Goal: Task Accomplishment & Management: Use online tool/utility

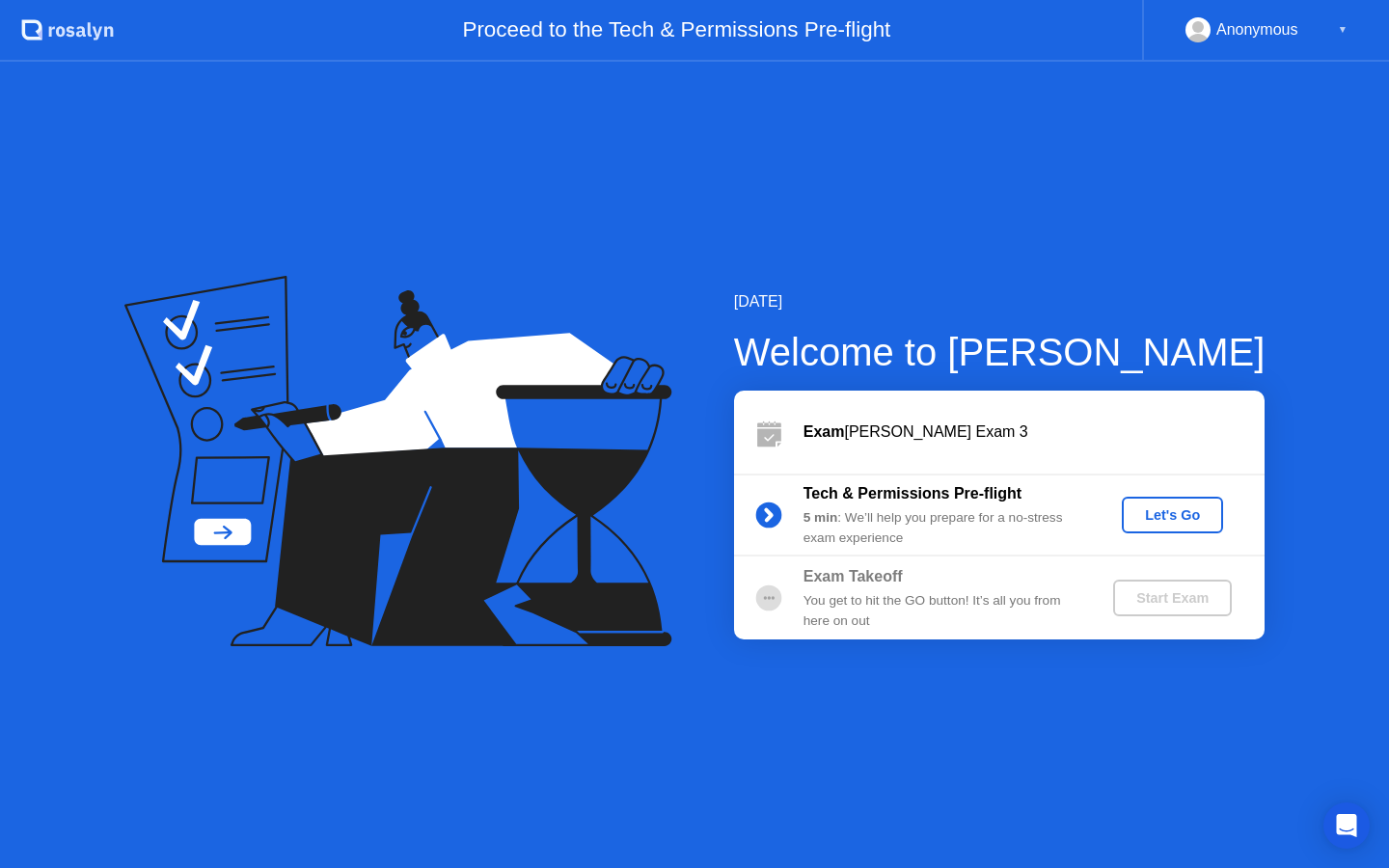
click at [1136, 511] on div "Let's Go" at bounding box center [1173, 515] width 86 height 15
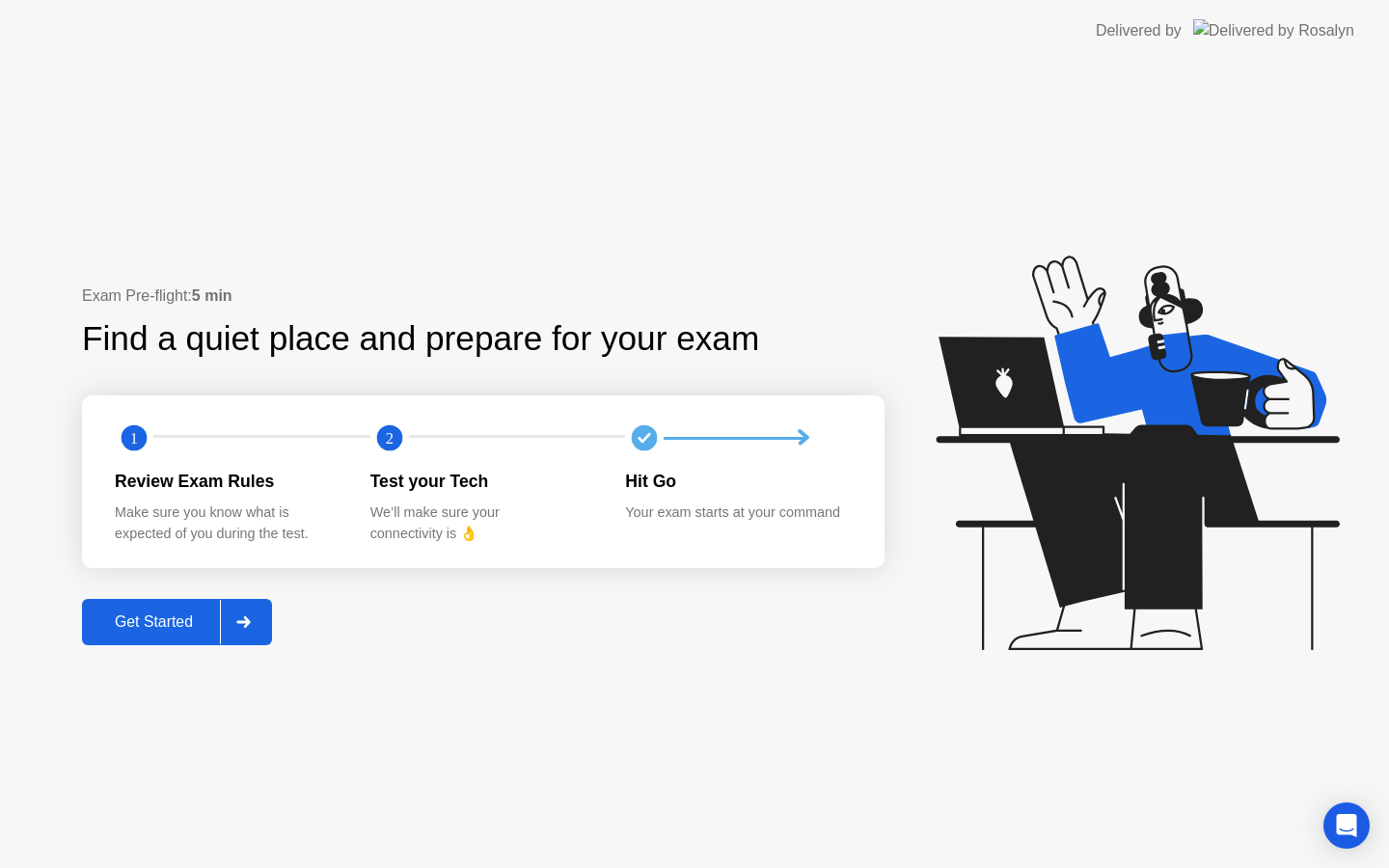
click at [136, 602] on button "Get Started" at bounding box center [177, 622] width 190 height 46
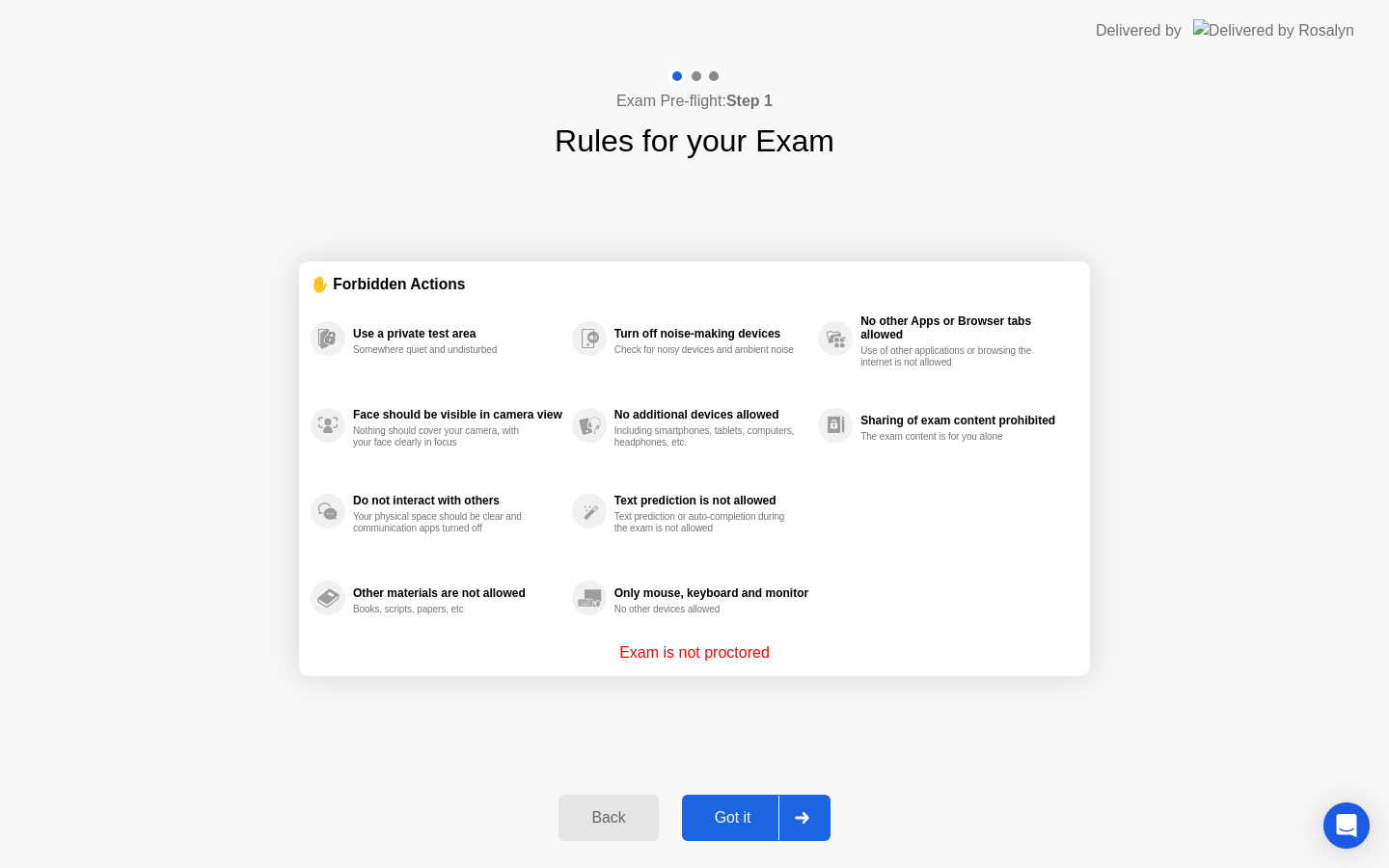
click at [724, 799] on button "Got it" at bounding box center [756, 818] width 149 height 46
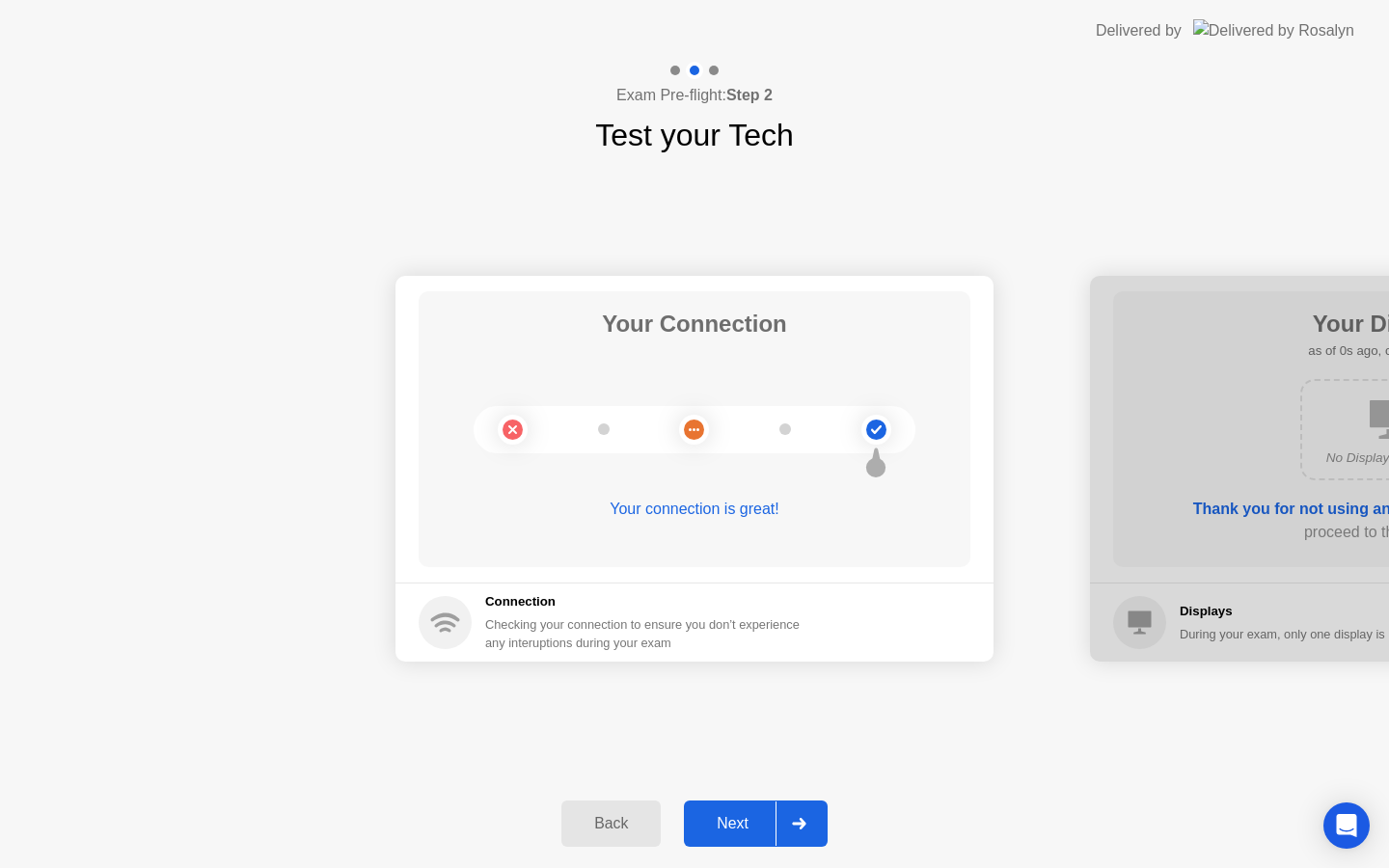
click at [744, 860] on div "Back Next" at bounding box center [694, 824] width 1389 height 89
click at [743, 831] on div "Next" at bounding box center [732, 824] width 86 height 17
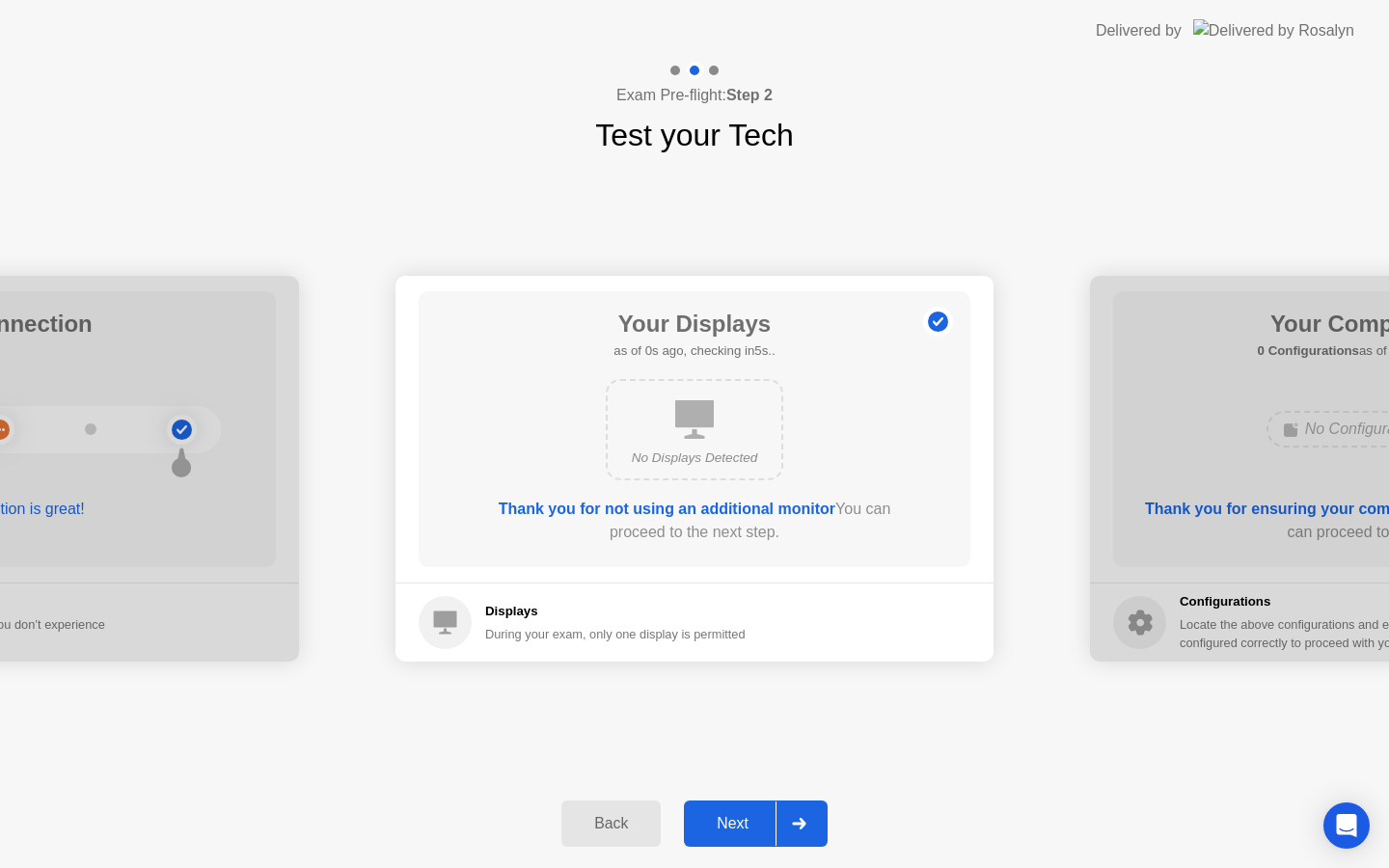
click at [743, 831] on div "Next" at bounding box center [732, 824] width 86 height 17
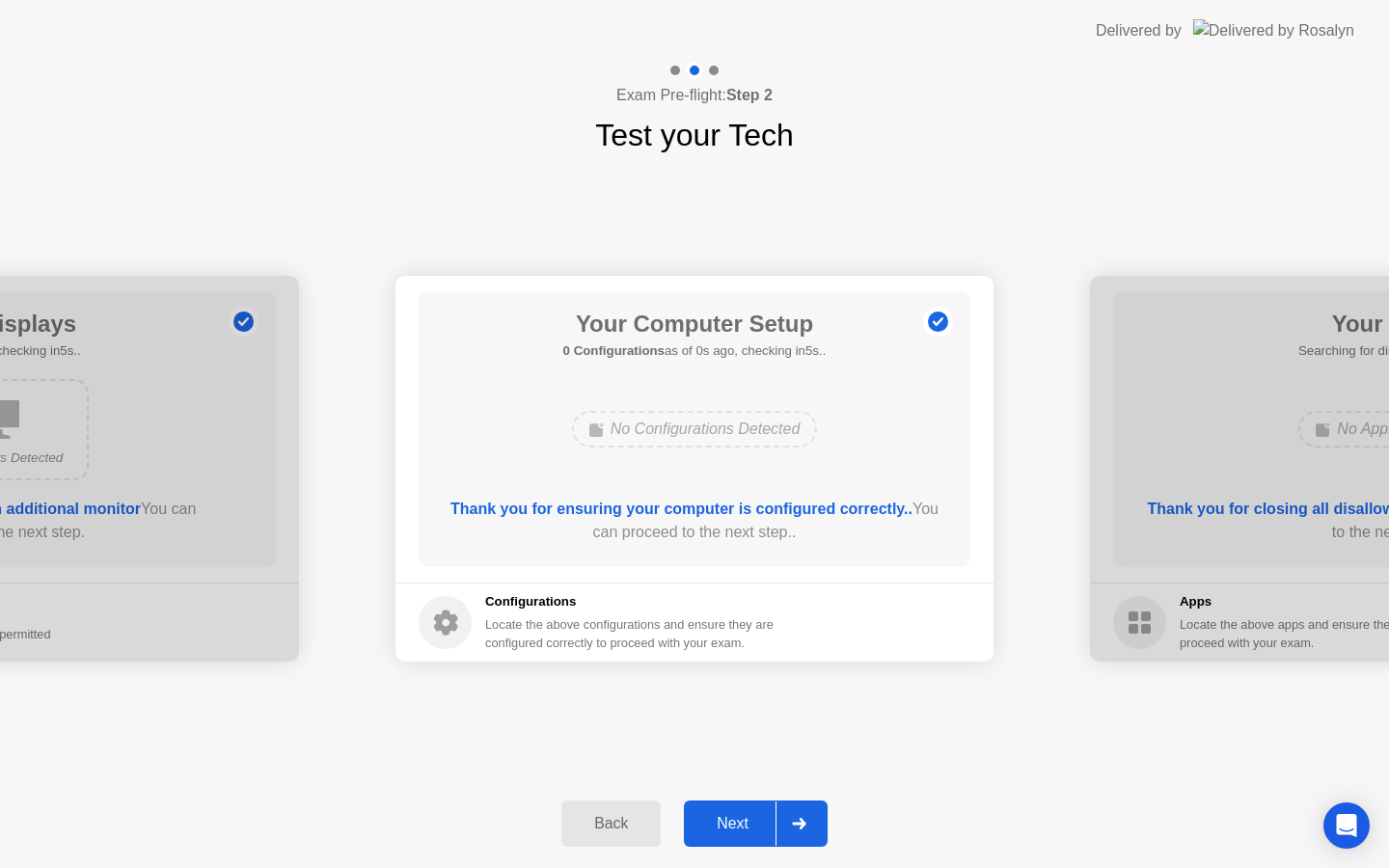
click at [743, 831] on div "Next" at bounding box center [732, 824] width 86 height 17
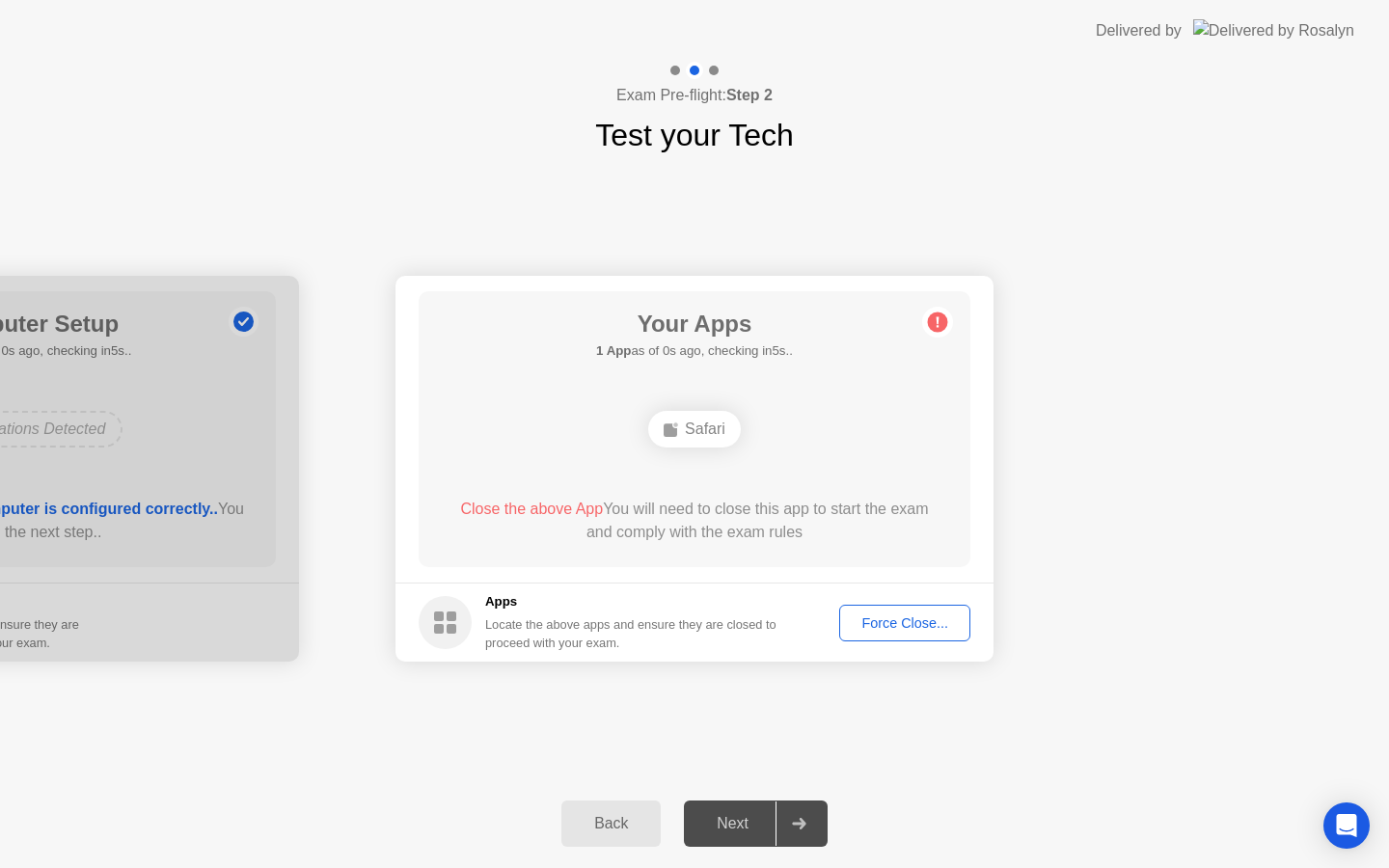
click at [743, 831] on div "Next" at bounding box center [732, 824] width 86 height 17
click at [861, 633] on button "Force Close..." at bounding box center [905, 623] width 131 height 37
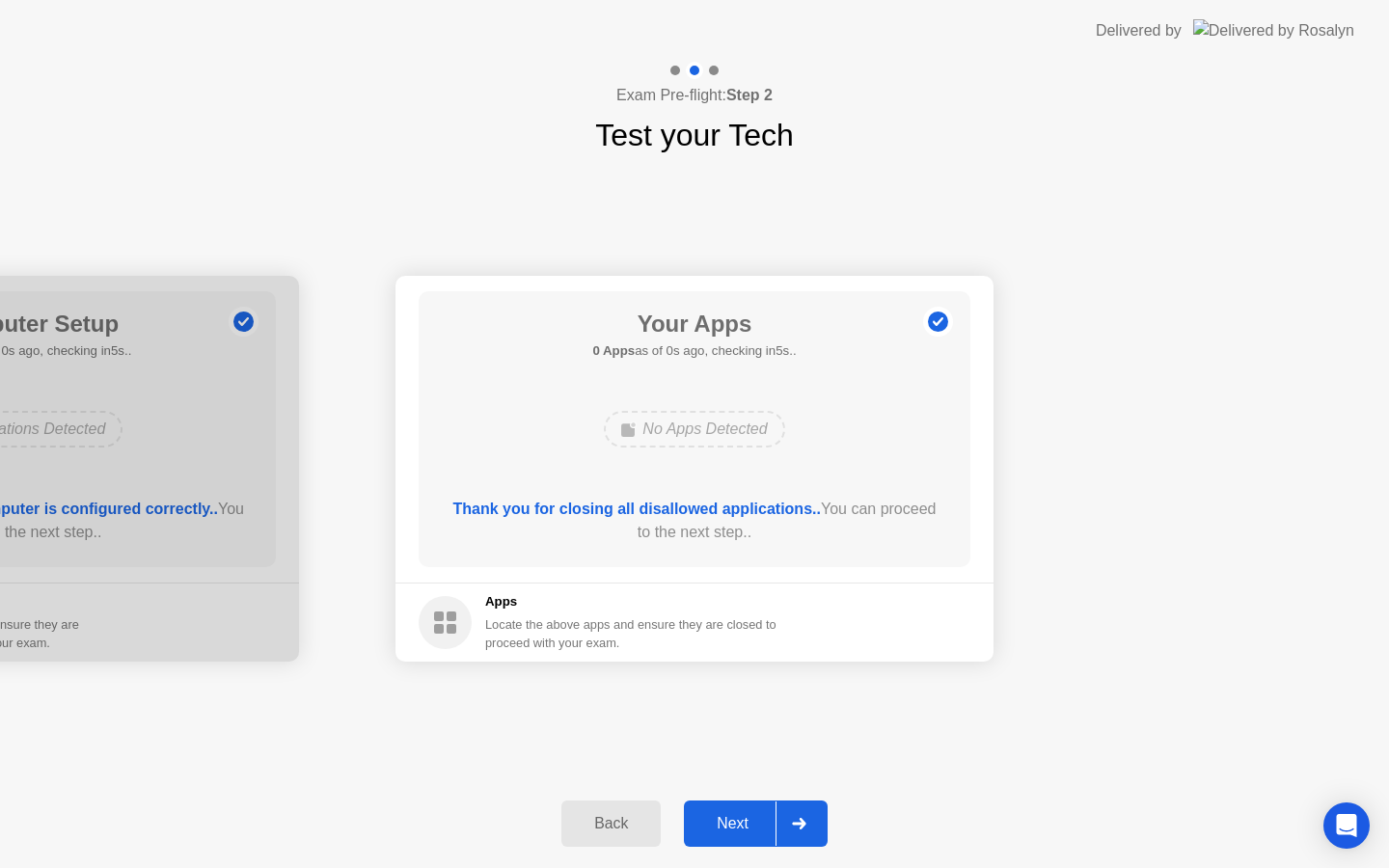
click at [712, 836] on button "Next" at bounding box center [755, 824] width 144 height 46
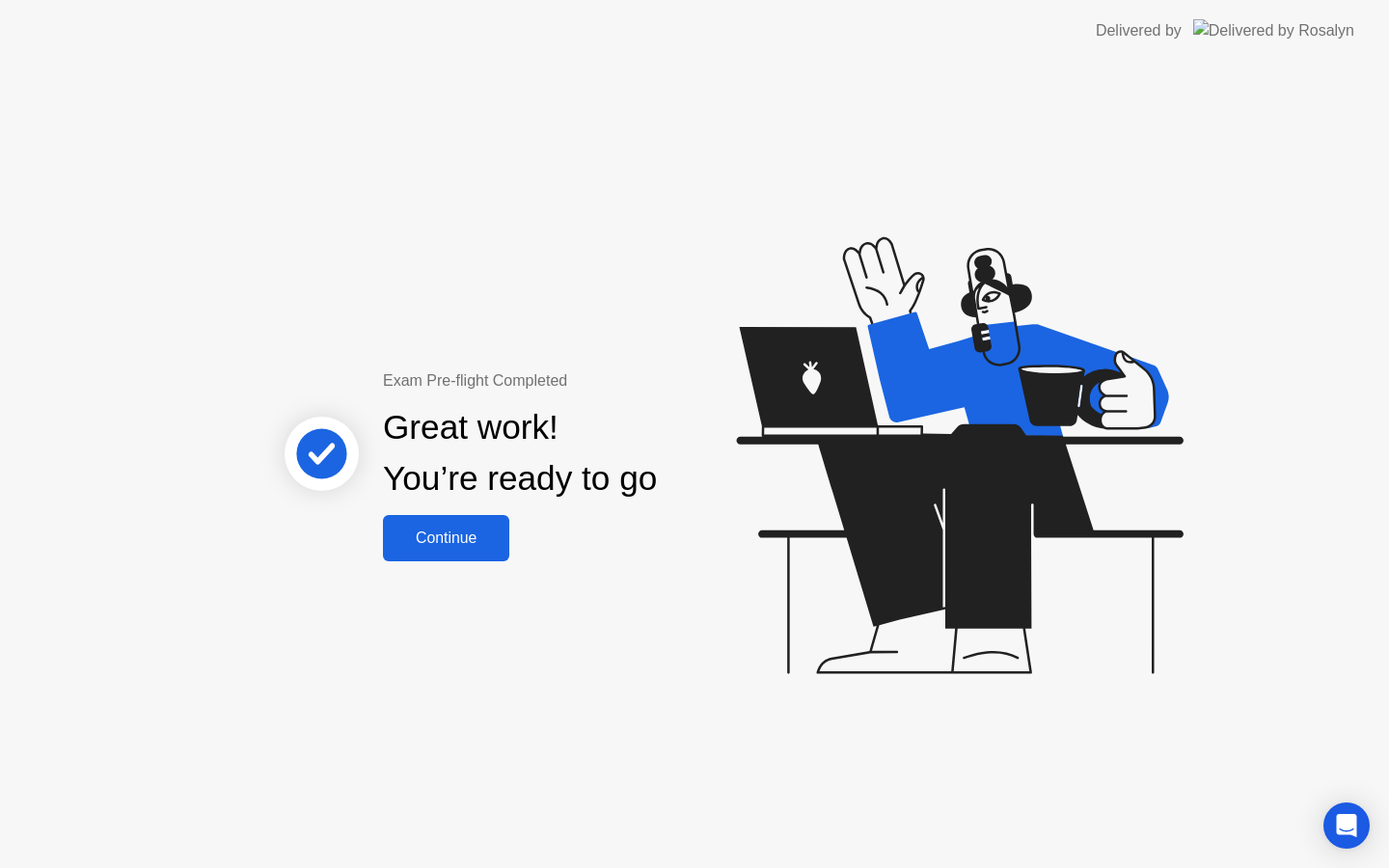
click at [475, 550] on button "Continue" at bounding box center [446, 538] width 127 height 46
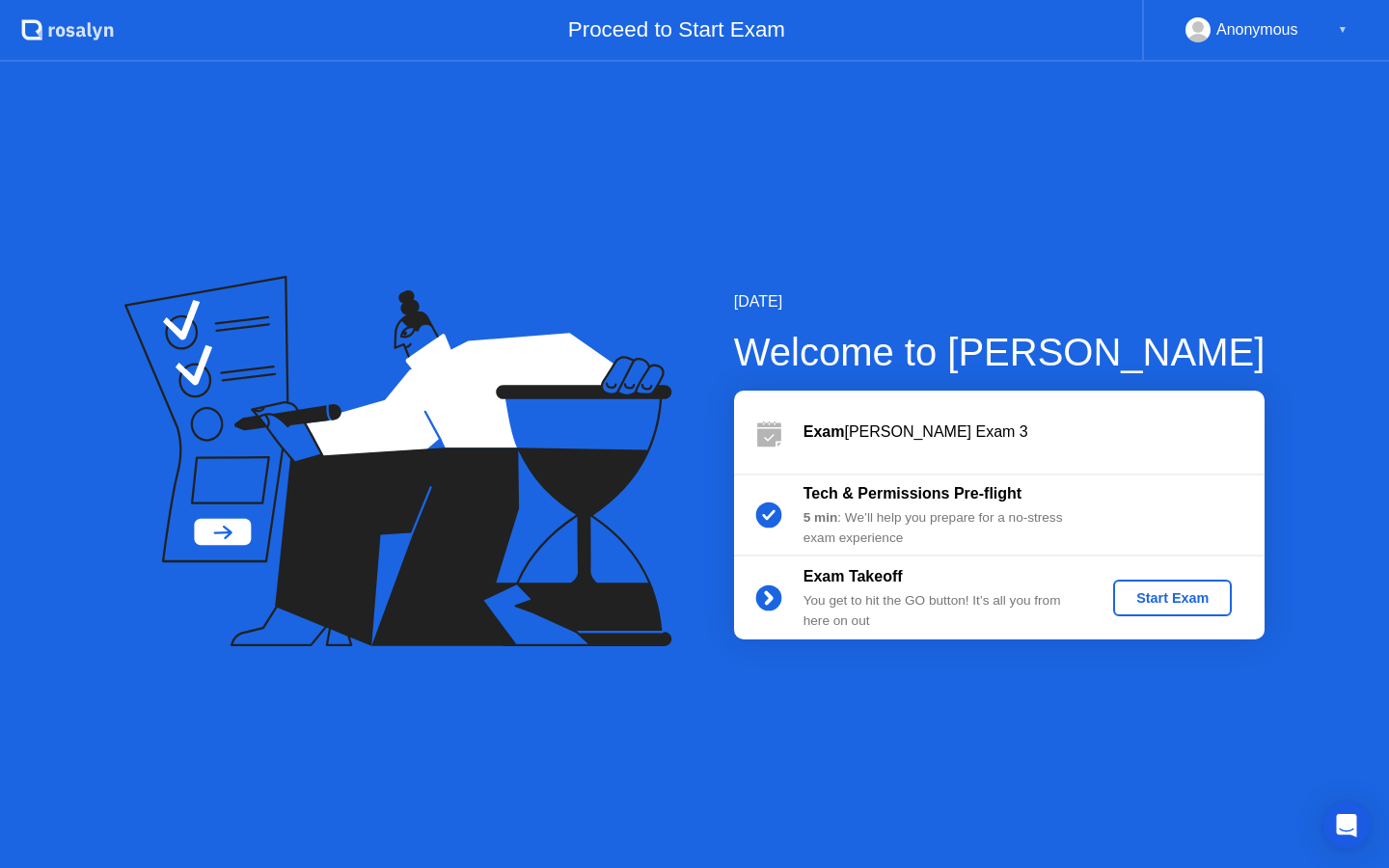
click at [1176, 604] on div "Start Exam" at bounding box center [1173, 598] width 103 height 15
